Goal: Transaction & Acquisition: Purchase product/service

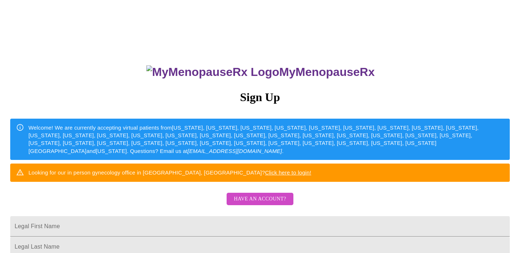
scroll to position [70, 0]
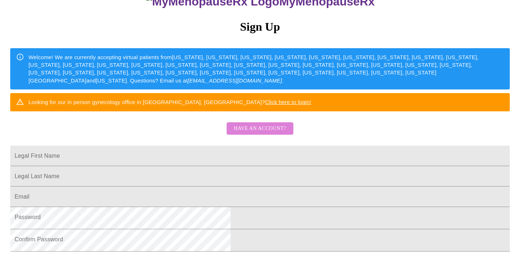
click at [267, 133] on span "Have an account?" at bounding box center [260, 128] width 52 height 9
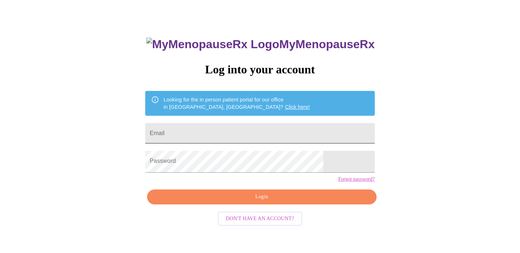
click at [252, 131] on input "Email" at bounding box center [259, 133] width 229 height 20
type input "[EMAIL_ADDRESS][DOMAIN_NAME]"
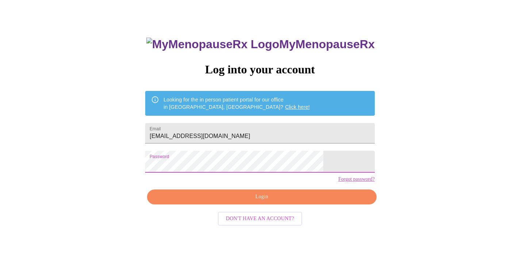
click at [270, 201] on span "Login" at bounding box center [261, 196] width 212 height 9
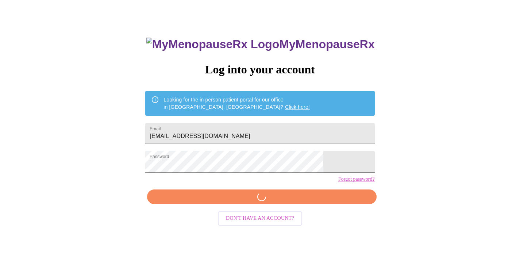
scroll to position [25, 0]
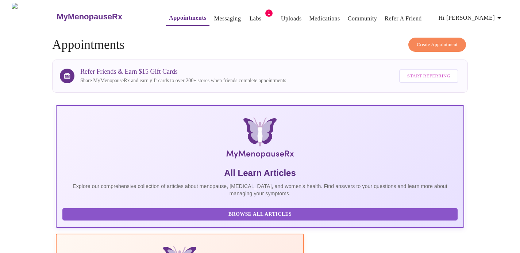
click at [249, 14] on link "Labs" at bounding box center [255, 18] width 12 height 10
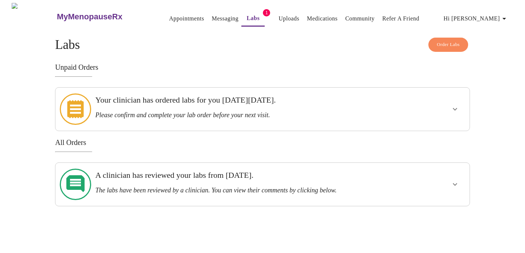
click at [321, 111] on h3 "Please confirm and complete your lab order before your next visit." at bounding box center [242, 115] width 295 height 8
click at [453, 105] on icon "show more" at bounding box center [455, 109] width 9 height 9
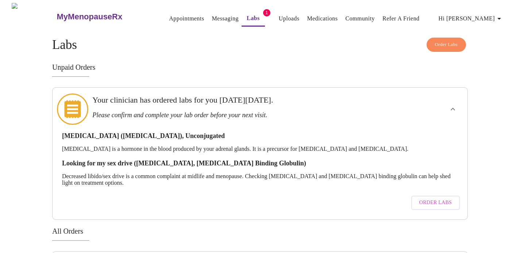
click at [420, 199] on span "Order Labs" at bounding box center [435, 202] width 32 height 9
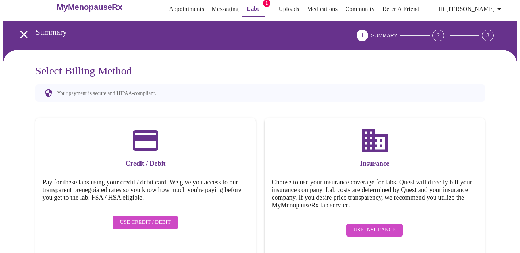
scroll to position [16, 0]
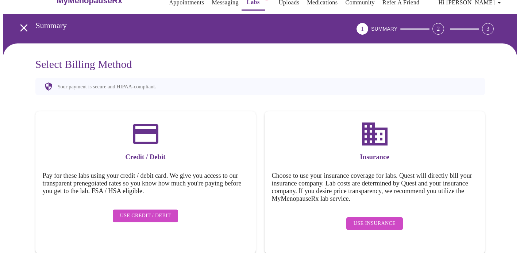
click at [379, 223] on span "Use Insurance" at bounding box center [374, 223] width 42 height 9
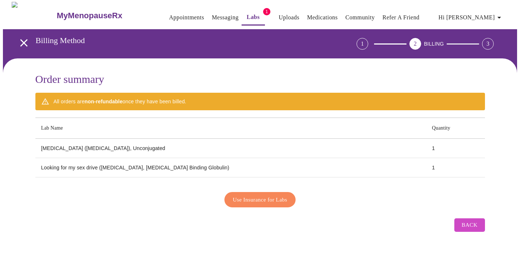
scroll to position [4, 0]
click at [268, 198] on span "Use Insurance for Labs" at bounding box center [260, 199] width 54 height 9
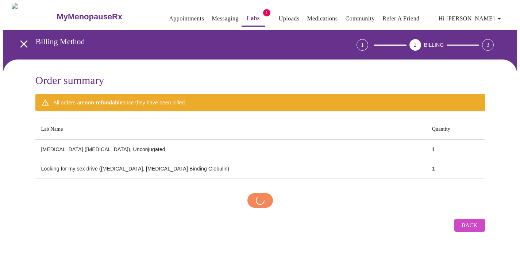
scroll to position [3, 0]
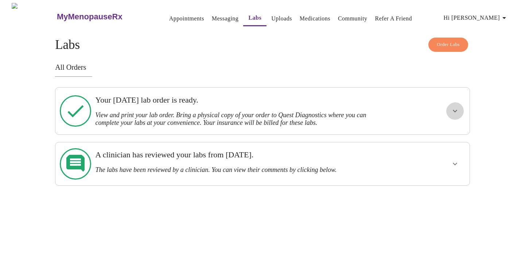
click at [452, 109] on icon "show more" at bounding box center [455, 110] width 9 height 9
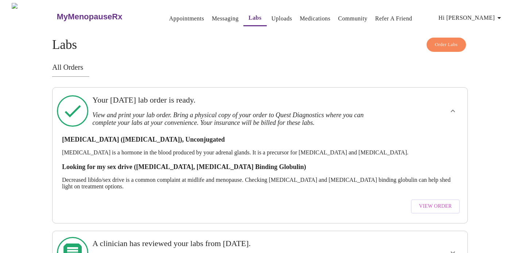
click at [447, 207] on span "View Order" at bounding box center [435, 206] width 33 height 9
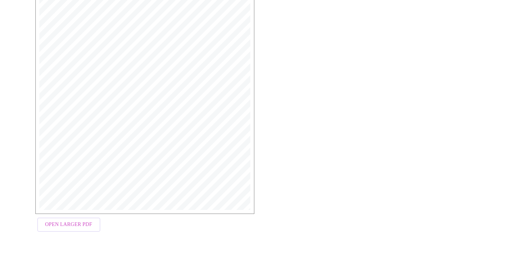
scroll to position [205, 0]
click at [82, 222] on span "Open Larger PDF" at bounding box center [68, 224] width 47 height 9
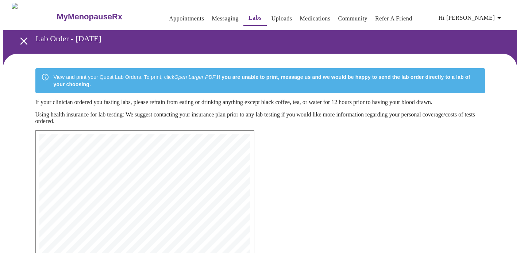
click at [248, 16] on link "Labs" at bounding box center [254, 18] width 13 height 10
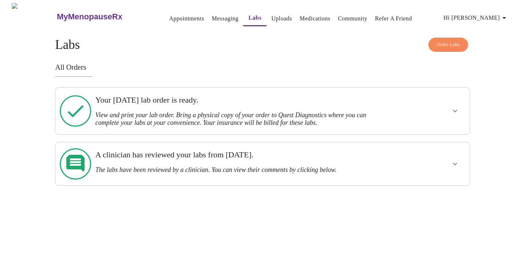
click at [440, 40] on span "Order Labs" at bounding box center [448, 44] width 23 height 8
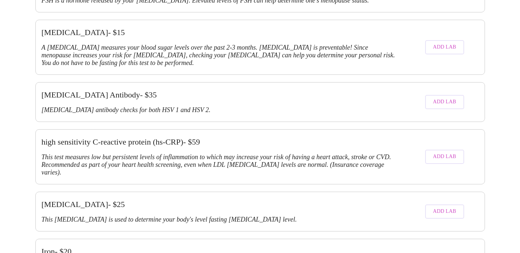
scroll to position [1191, 0]
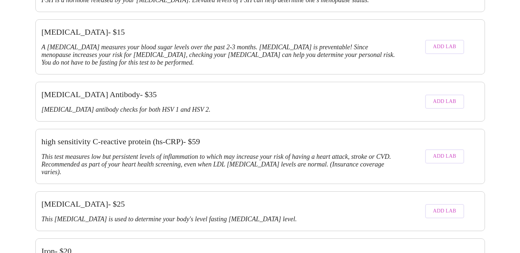
scroll to position [1517, 0]
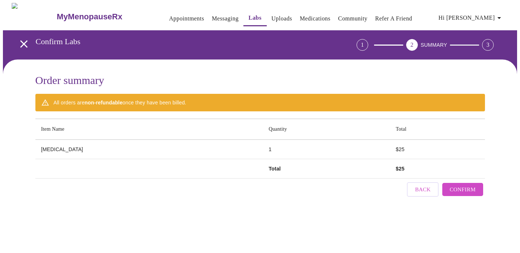
scroll to position [0, 0]
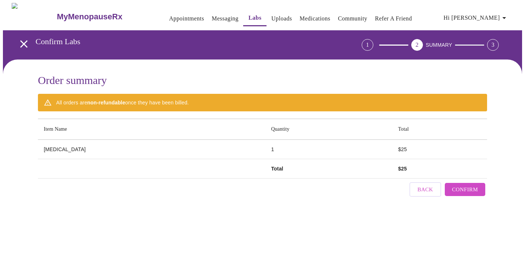
click at [417, 190] on span "Back" at bounding box center [425, 188] width 16 height 9
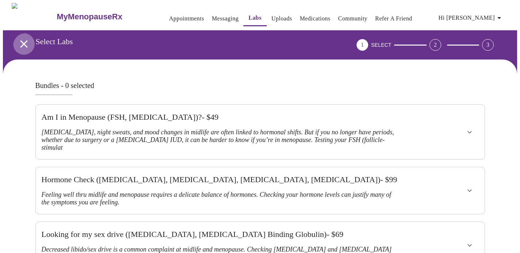
click at [22, 38] on icon "open drawer" at bounding box center [23, 44] width 13 height 13
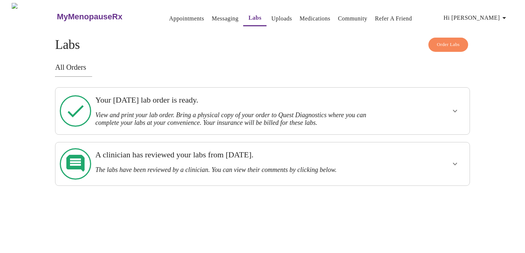
click at [503, 13] on icon "button" at bounding box center [504, 17] width 9 height 9
click at [488, 61] on li "Log out" at bounding box center [485, 54] width 34 height 13
